Goal: Task Accomplishment & Management: Manage account settings

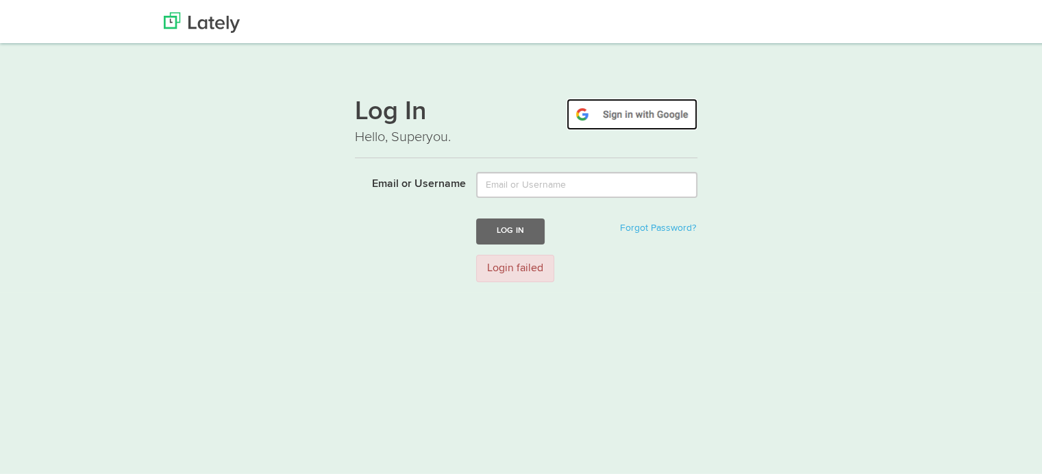
click at [625, 112] on img at bounding box center [632, 113] width 131 height 32
click at [625, 117] on img at bounding box center [632, 113] width 131 height 32
type input "[EMAIL_ADDRESS][DOMAIN_NAME]"
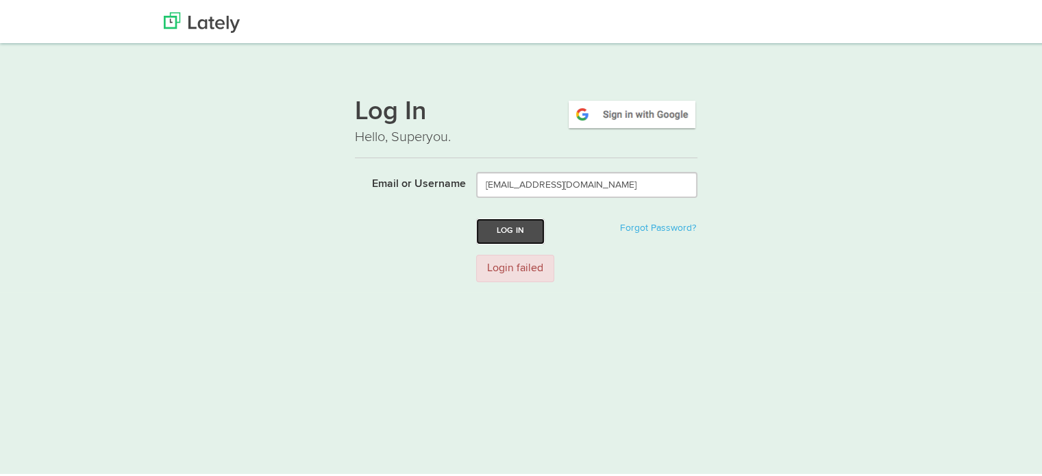
click at [529, 239] on button "Log In" at bounding box center [510, 229] width 69 height 25
type input "[EMAIL_ADDRESS][DOMAIN_NAME]"
click at [484, 230] on button "Log In" at bounding box center [510, 229] width 69 height 25
